Goal: Task Accomplishment & Management: Complete application form

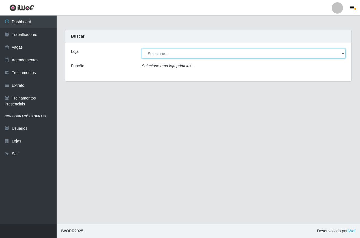
click at [163, 53] on select "[Selecione...] Pizza Nostra" at bounding box center [244, 54] width 204 height 10
select select "337"
click at [142, 49] on select "[Selecione...] Pizza Nostra" at bounding box center [244, 54] width 204 height 10
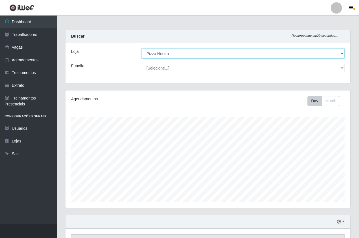
scroll to position [117, 285]
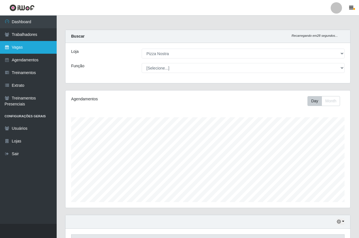
click at [30, 46] on link "Vagas" at bounding box center [28, 47] width 57 height 13
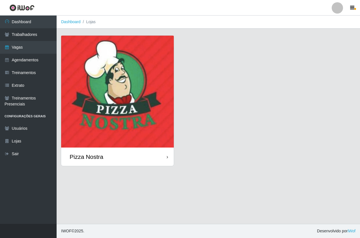
click at [118, 156] on div "Pizza Nostra" at bounding box center [117, 157] width 113 height 18
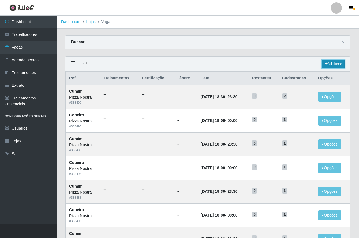
click at [324, 64] on icon at bounding box center [325, 63] width 3 height 3
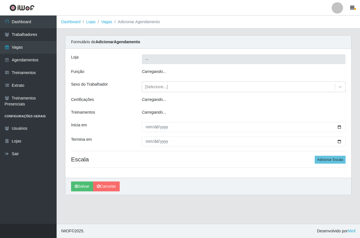
type input "Pizza Nostra"
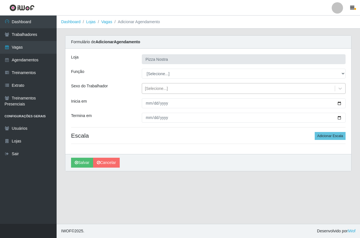
click at [179, 88] on div "[Selecione...]" at bounding box center [238, 88] width 193 height 9
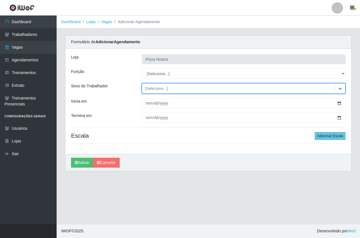
click at [178, 87] on div "[Selecione...]" at bounding box center [238, 88] width 193 height 9
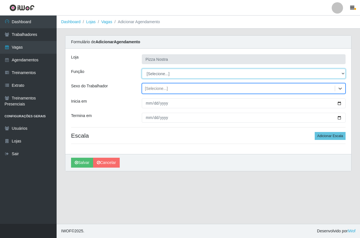
click at [166, 71] on select "[Selecione...] ASG ASG + ASG ++ Auxiliar de Cozinha Auxiliar de Cozinha + Auxil…" at bounding box center [244, 74] width 204 height 10
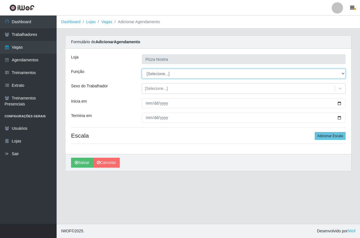
select select "79"
click at [142, 69] on select "[Selecione...] ASG ASG + ASG ++ Auxiliar de Cozinha Auxiliar de Cozinha + Auxil…" at bounding box center [244, 74] width 204 height 10
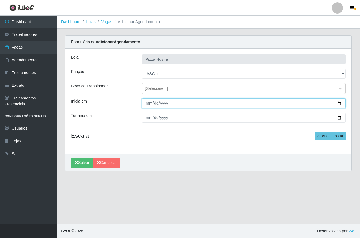
click at [200, 107] on input "Inicia em" at bounding box center [244, 104] width 204 height 10
type input "[DATE]"
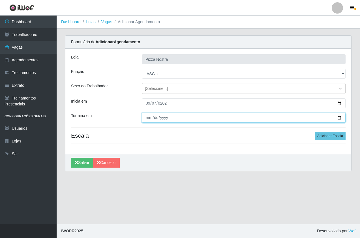
click at [149, 118] on input "Termina em" at bounding box center [244, 118] width 204 height 10
type input "[DATE]"
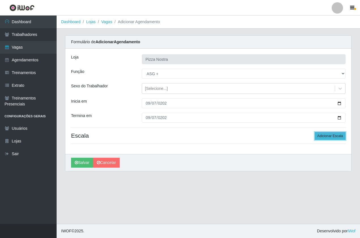
click at [320, 136] on button "Adicionar Escala" at bounding box center [330, 136] width 31 height 8
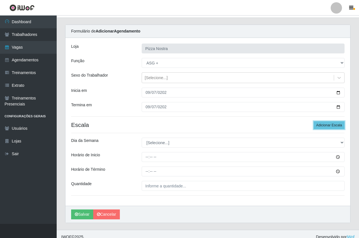
scroll to position [17, 0]
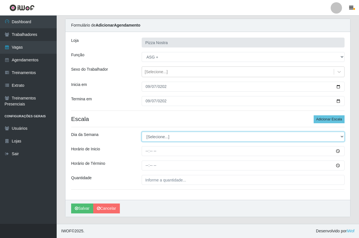
click at [165, 135] on select "[Selecione...] Segunda Terça Quarta Quinta Sexta Sábado Domingo" at bounding box center [243, 137] width 203 height 10
select select "0"
click at [142, 132] on select "[Selecione...] Segunda Terça Quarta Quinta Sexta Sábado Domingo" at bounding box center [243, 137] width 203 height 10
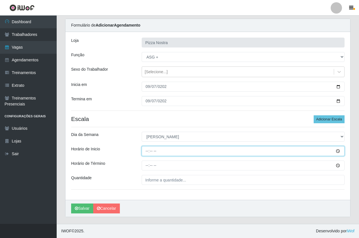
click at [156, 151] on input "Horário de Inicio" at bounding box center [243, 151] width 203 height 10
drag, startPoint x: 341, startPoint y: 151, endPoint x: 336, endPoint y: 149, distance: 5.2
click at [339, 151] on input "Horário de Inicio" at bounding box center [243, 151] width 203 height 10
click at [335, 149] on input "Horário de Inicio" at bounding box center [243, 151] width 203 height 10
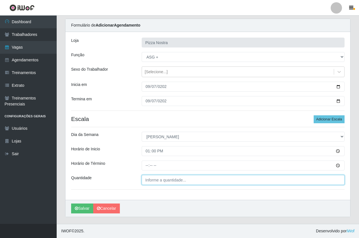
type input "13:00"
type input "___"
click at [204, 179] on input "___" at bounding box center [243, 180] width 203 height 10
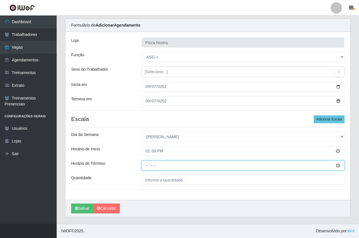
click at [147, 167] on input "Horário de Término" at bounding box center [243, 166] width 203 height 10
click at [339, 166] on input "Horário de Término" at bounding box center [243, 166] width 203 height 10
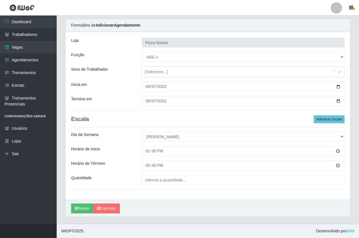
type input "17:00"
click at [136, 175] on div "Loja Pizza Nostra Função [Selecione...] ASG ASG + ASG ++ Auxiliar de Cozinha Au…" at bounding box center [207, 116] width 285 height 168
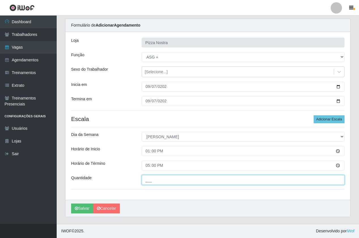
click at [168, 180] on input "___" at bounding box center [243, 180] width 203 height 10
type input "1__"
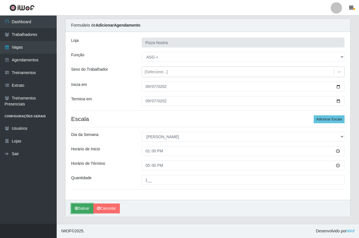
click at [86, 208] on button "Salvar" at bounding box center [82, 209] width 22 height 10
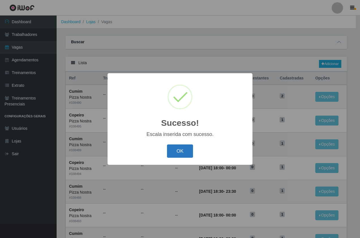
click at [187, 148] on button "OK" at bounding box center [180, 151] width 26 height 13
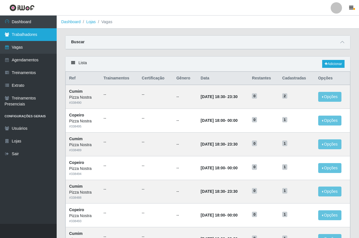
click at [34, 31] on link "Trabalhadores" at bounding box center [28, 34] width 57 height 13
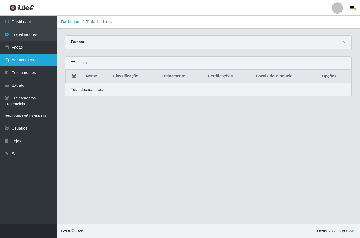
click at [47, 58] on link "Agendamentos" at bounding box center [28, 60] width 57 height 13
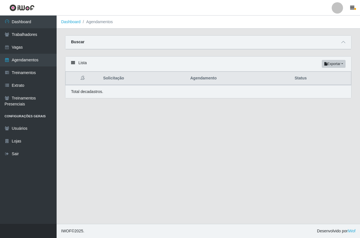
click at [108, 95] on div "Total de cadastros." at bounding box center [208, 92] width 275 height 6
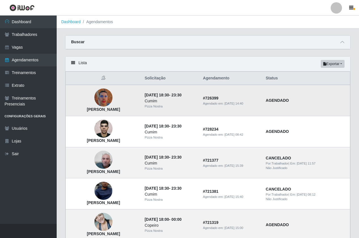
click at [105, 98] on img at bounding box center [103, 98] width 18 height 32
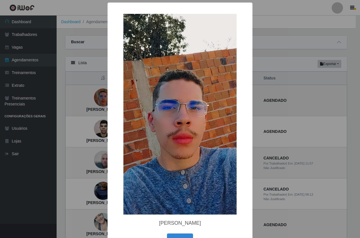
click at [105, 98] on div "× [PERSON_NAME] OK Cancel" at bounding box center [180, 119] width 360 height 238
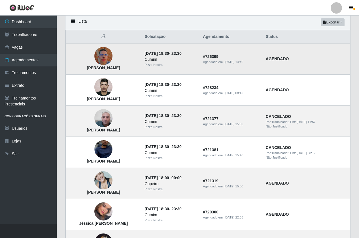
scroll to position [57, 0]
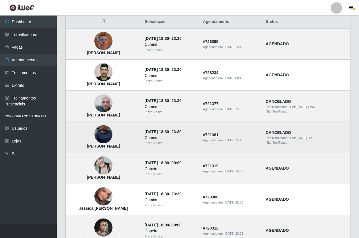
click at [108, 130] on img at bounding box center [103, 134] width 18 height 39
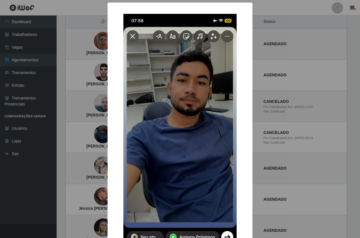
click at [108, 130] on div "× [PERSON_NAME] OK Cancel" at bounding box center [180, 151] width 145 height 296
click at [99, 112] on div "× [PERSON_NAME] OK Cancel" at bounding box center [180, 119] width 360 height 238
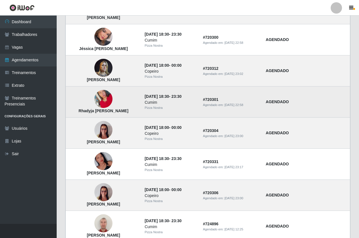
scroll to position [226, 0]
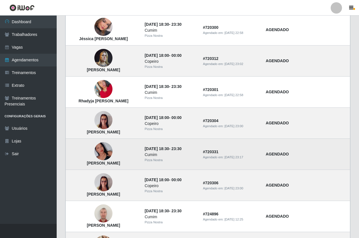
click at [108, 146] on img at bounding box center [103, 152] width 18 height 32
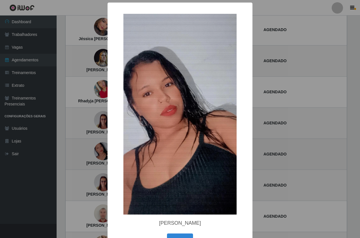
click at [108, 146] on div "× [PERSON_NAME] OK Cancel" at bounding box center [180, 129] width 145 height 252
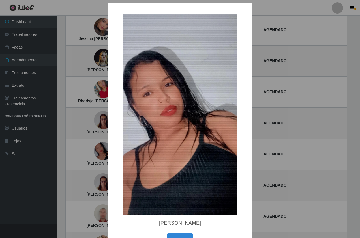
click at [136, 135] on img at bounding box center [179, 114] width 113 height 201
click at [91, 196] on div "× [PERSON_NAME] OK Cancel" at bounding box center [180, 119] width 360 height 238
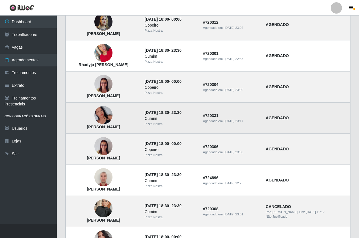
scroll to position [353, 0]
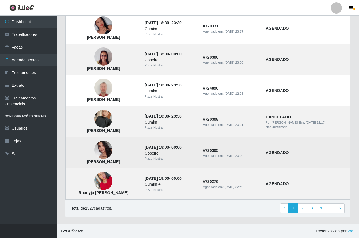
click at [109, 149] on img at bounding box center [103, 150] width 18 height 24
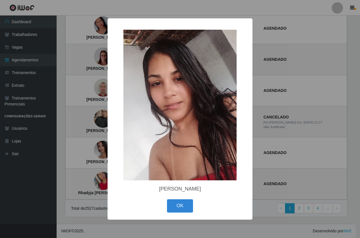
click at [80, 140] on div "× [PERSON_NAME] OK Cancel" at bounding box center [180, 119] width 360 height 238
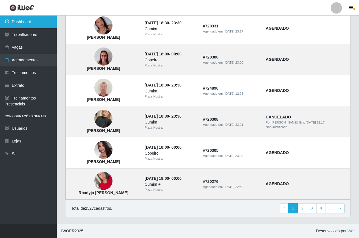
click at [33, 21] on link "Dashboard" at bounding box center [28, 22] width 57 height 13
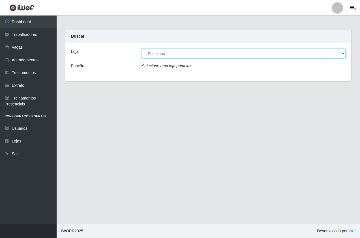
drag, startPoint x: 168, startPoint y: 52, endPoint x: 171, endPoint y: 58, distance: 6.3
click at [168, 52] on select "[Selecione...] Pizza Nostra" at bounding box center [244, 54] width 204 height 10
select select "337"
click at [142, 49] on select "[Selecione...] Pizza Nostra" at bounding box center [244, 54] width 204 height 10
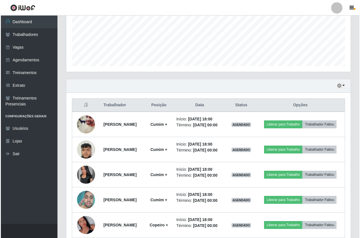
scroll to position [170, 0]
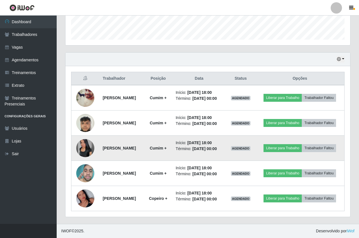
click at [79, 153] on img at bounding box center [85, 148] width 18 height 18
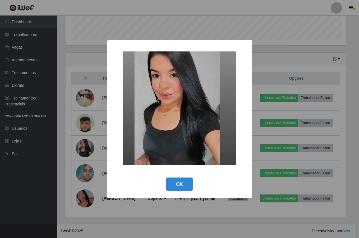
scroll to position [117, 282]
click at [79, 153] on div "× OK Cancel" at bounding box center [180, 119] width 360 height 238
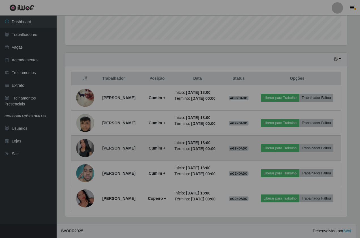
scroll to position [117, 285]
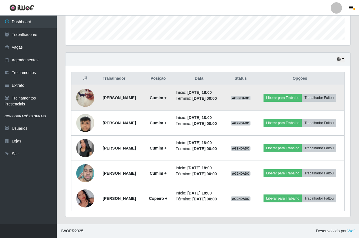
click at [86, 90] on img at bounding box center [85, 98] width 18 height 23
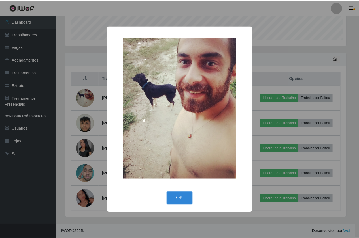
scroll to position [117, 282]
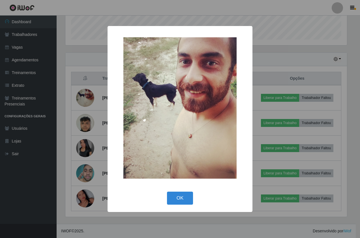
click at [86, 92] on div "× OK Cancel" at bounding box center [180, 119] width 360 height 238
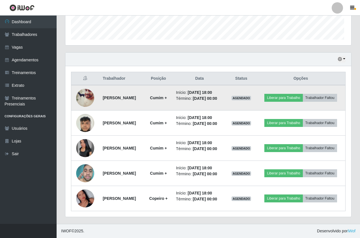
scroll to position [117, 285]
click at [292, 94] on button "Liberar para Trabalho" at bounding box center [282, 98] width 38 height 8
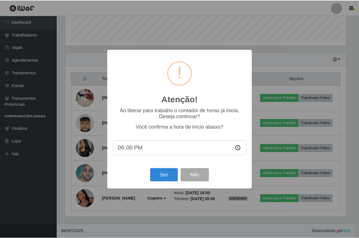
scroll to position [117, 282]
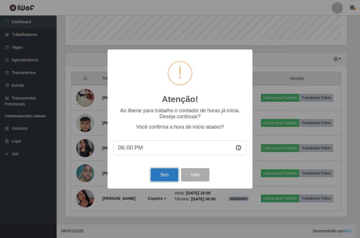
click at [169, 175] on button "Sim" at bounding box center [164, 174] width 27 height 13
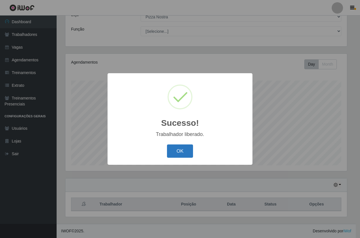
click at [176, 150] on button "OK" at bounding box center [180, 151] width 26 height 13
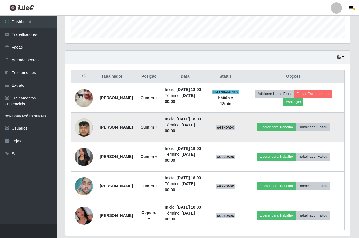
scroll to position [150, 0]
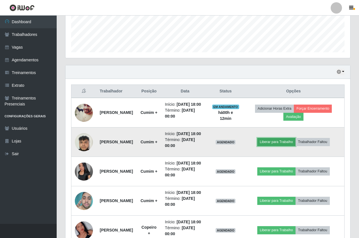
click at [276, 146] on button "Liberar para Trabalho" at bounding box center [276, 142] width 38 height 8
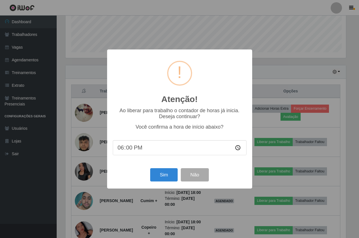
scroll to position [117, 282]
click at [165, 173] on button "Sim" at bounding box center [164, 174] width 27 height 13
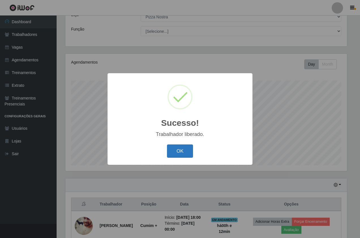
click at [176, 153] on button "OK" at bounding box center [180, 151] width 26 height 13
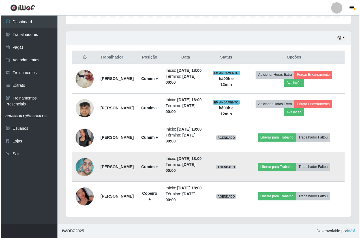
scroll to position [207, 0]
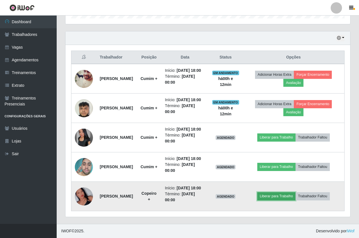
click at [280, 200] on button "Liberar para Trabalho" at bounding box center [276, 197] width 38 height 8
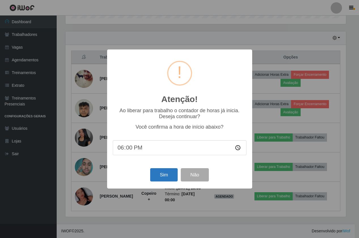
scroll to position [117, 282]
click at [163, 179] on button "Sim" at bounding box center [164, 174] width 27 height 13
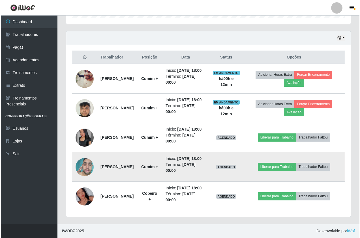
scroll to position [0, 0]
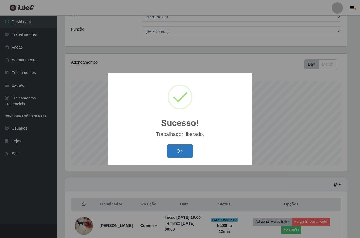
click at [176, 154] on button "OK" at bounding box center [180, 151] width 26 height 13
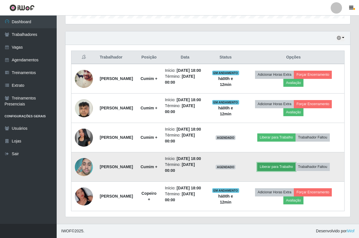
click at [294, 166] on button "Liberar para Trabalho" at bounding box center [276, 167] width 38 height 8
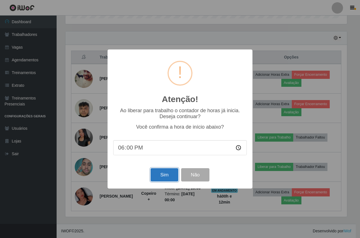
click at [170, 173] on button "Sim" at bounding box center [164, 174] width 27 height 13
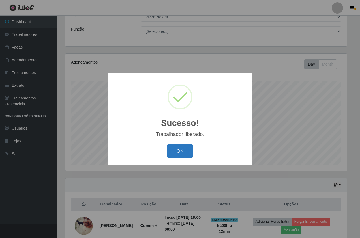
click at [181, 149] on button "OK" at bounding box center [180, 151] width 26 height 13
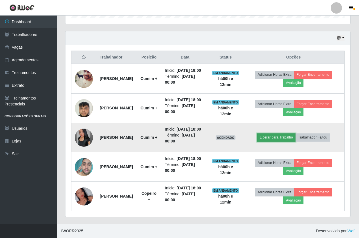
click at [281, 134] on button "Liberar para Trabalho" at bounding box center [276, 138] width 38 height 8
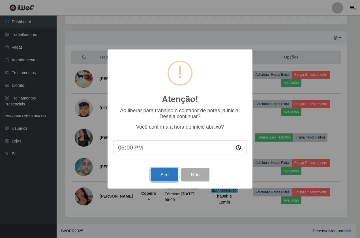
click at [161, 176] on button "Sim" at bounding box center [164, 174] width 27 height 13
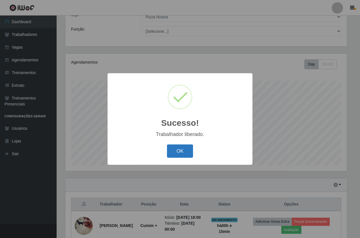
click at [184, 149] on button "OK" at bounding box center [180, 151] width 26 height 13
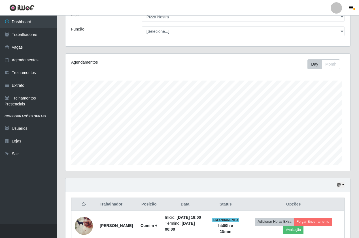
scroll to position [117, 285]
